Goal: Transaction & Acquisition: Subscribe to service/newsletter

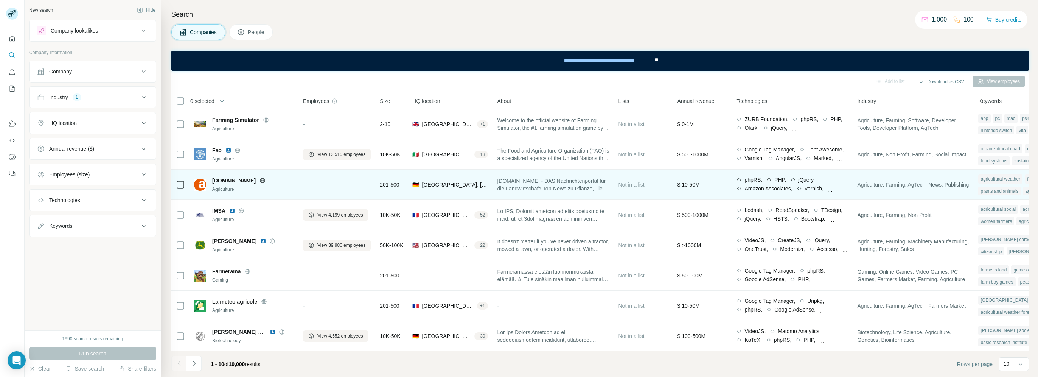
scroll to position [65, 0]
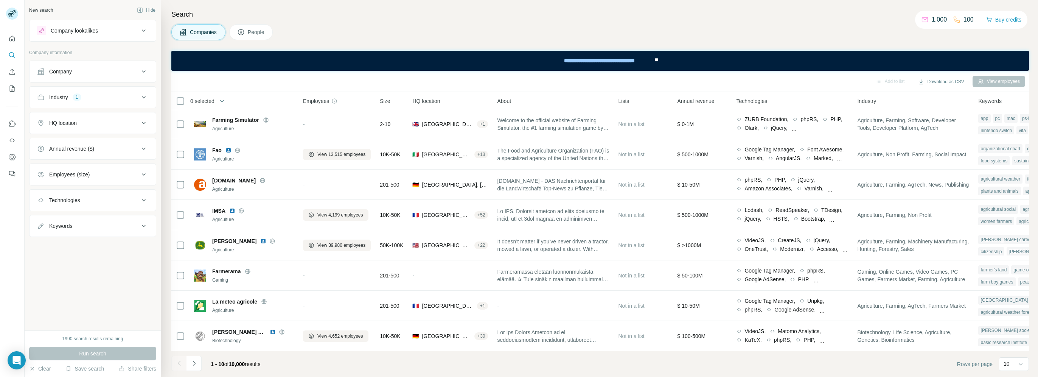
click at [144, 71] on icon at bounding box center [144, 71] width 4 height 2
click at [144, 71] on button "Company" at bounding box center [92, 72] width 126 height 21
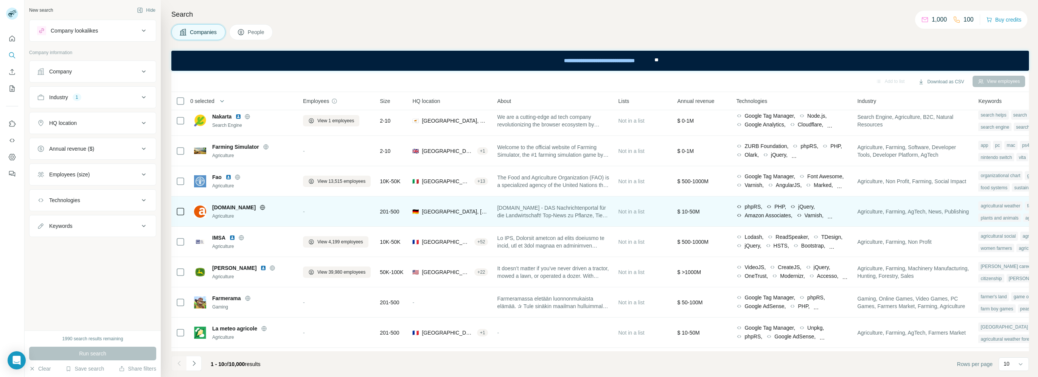
scroll to position [0, 0]
